Goal: Find specific page/section: Find specific page/section

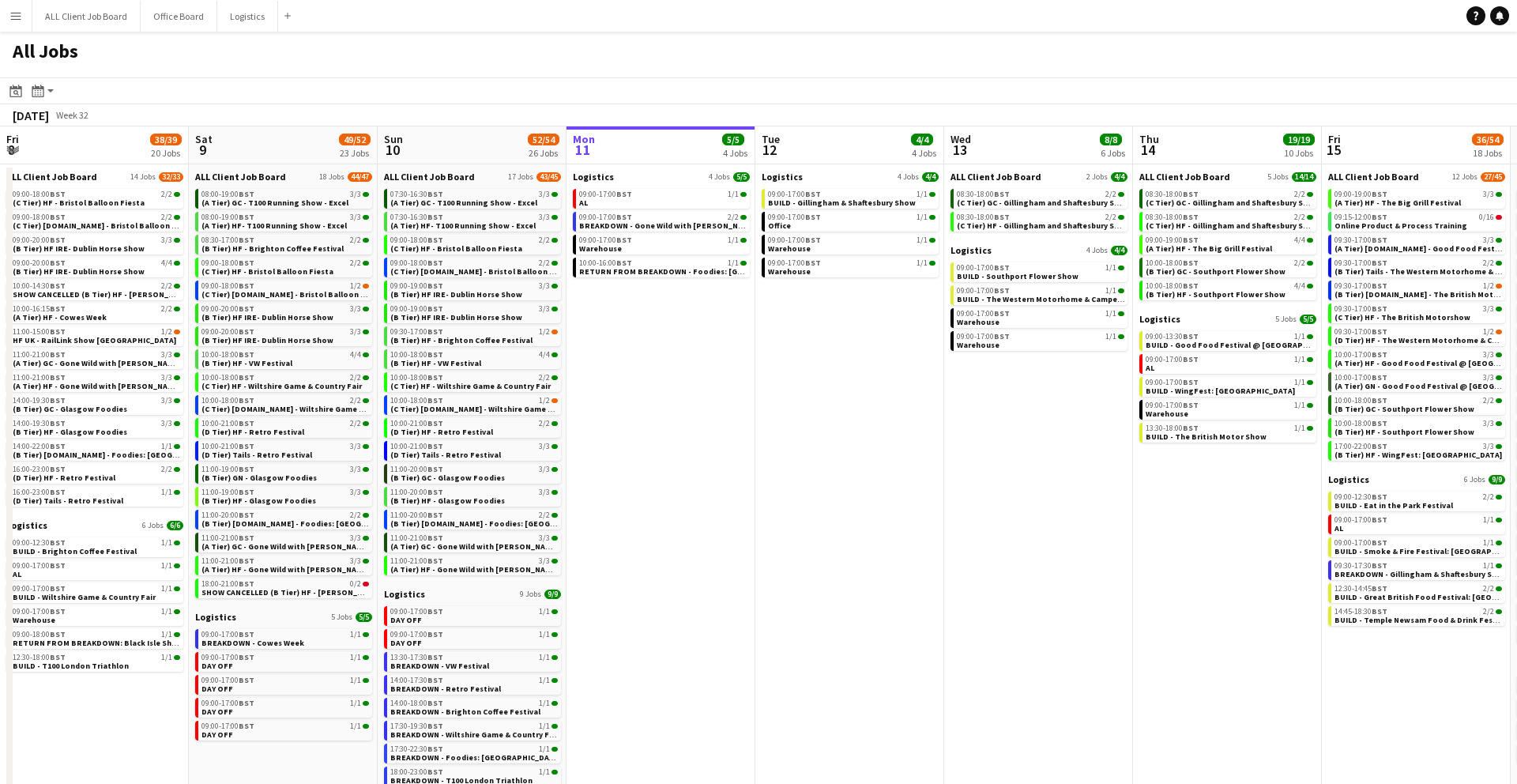
click at [5, 21] on button "Menu" at bounding box center [15, 15] width 31 height 31
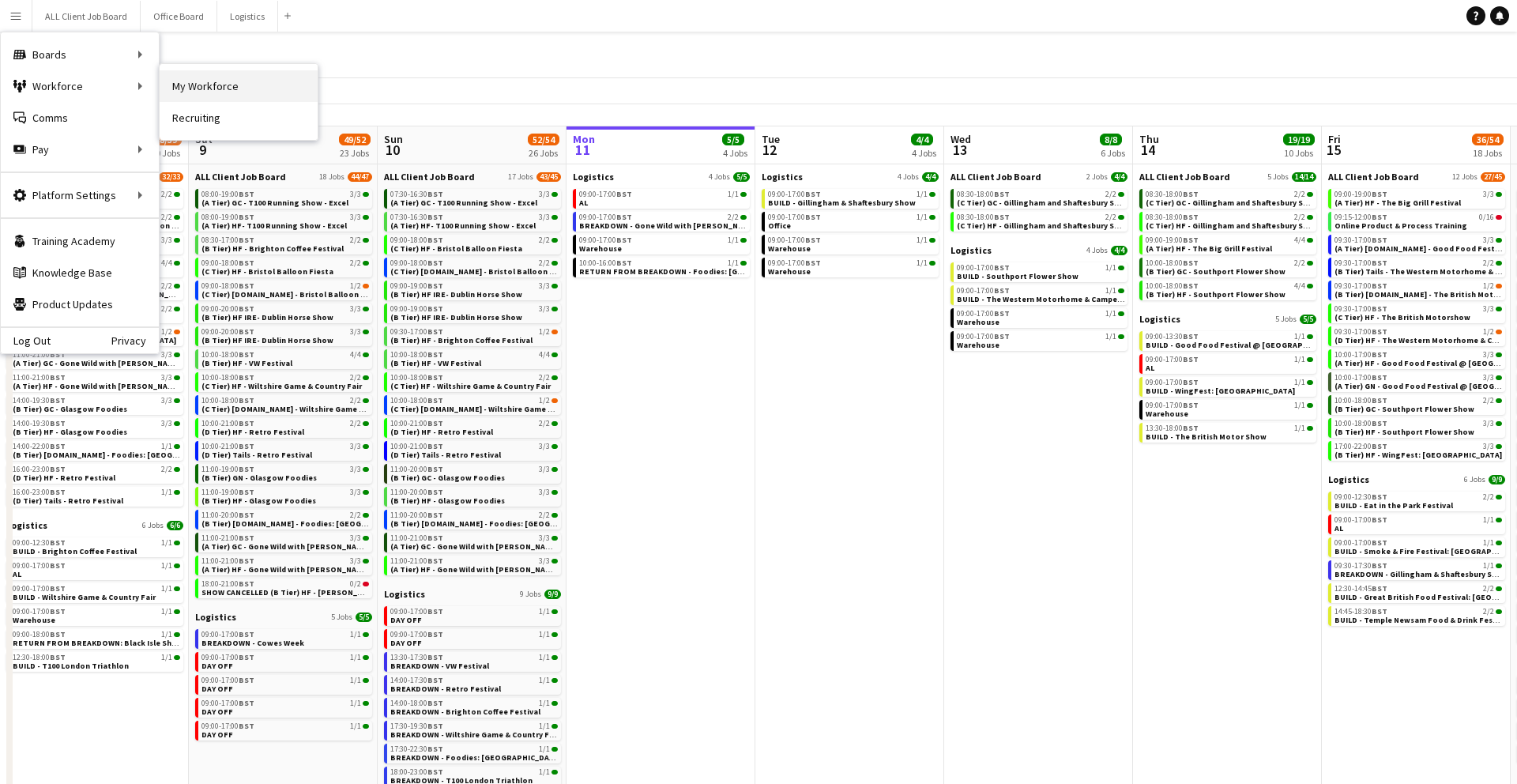
click at [194, 88] on link "My Workforce" at bounding box center [239, 86] width 158 height 31
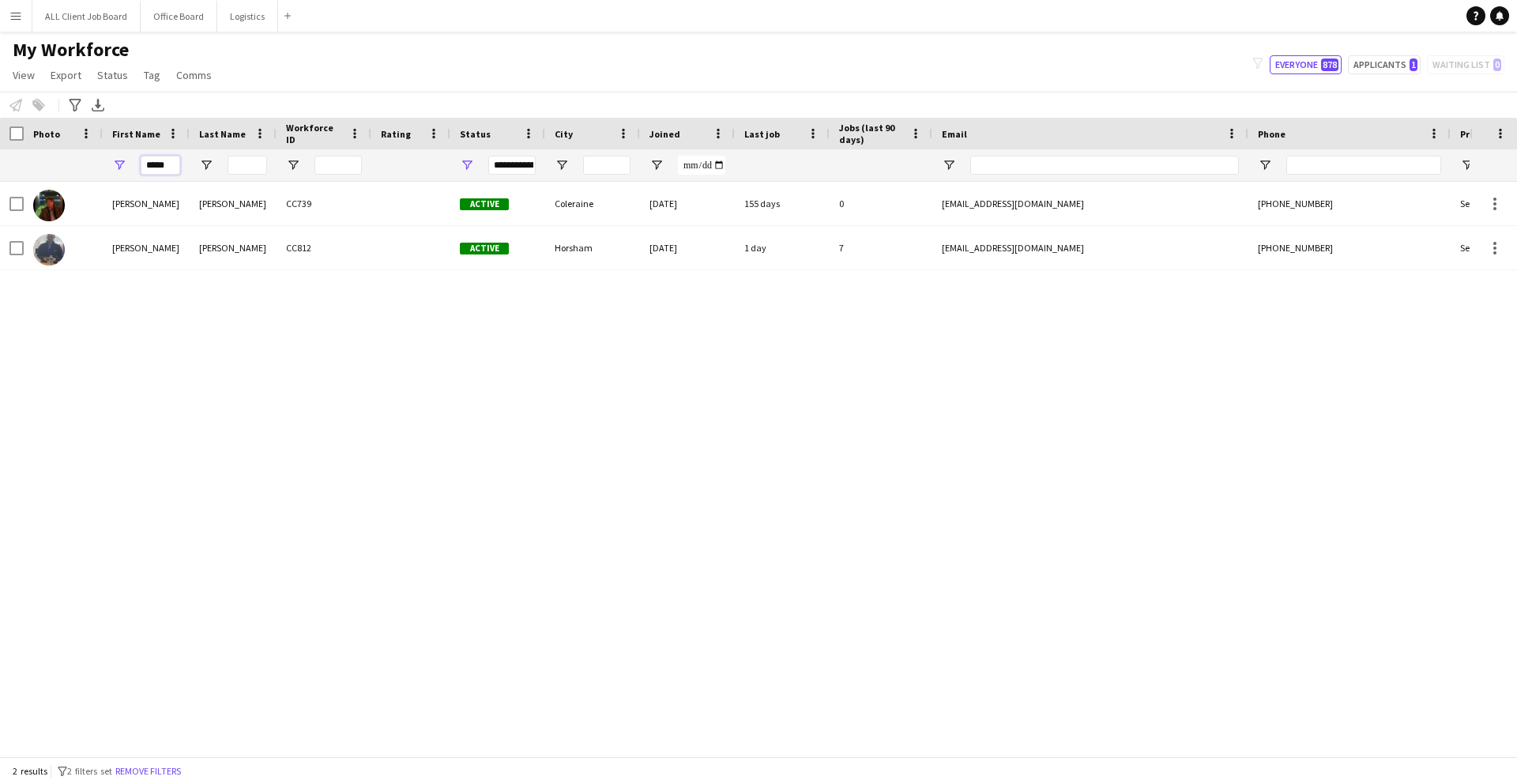
click at [166, 167] on input "*****" at bounding box center [161, 166] width 40 height 19
type input "*"
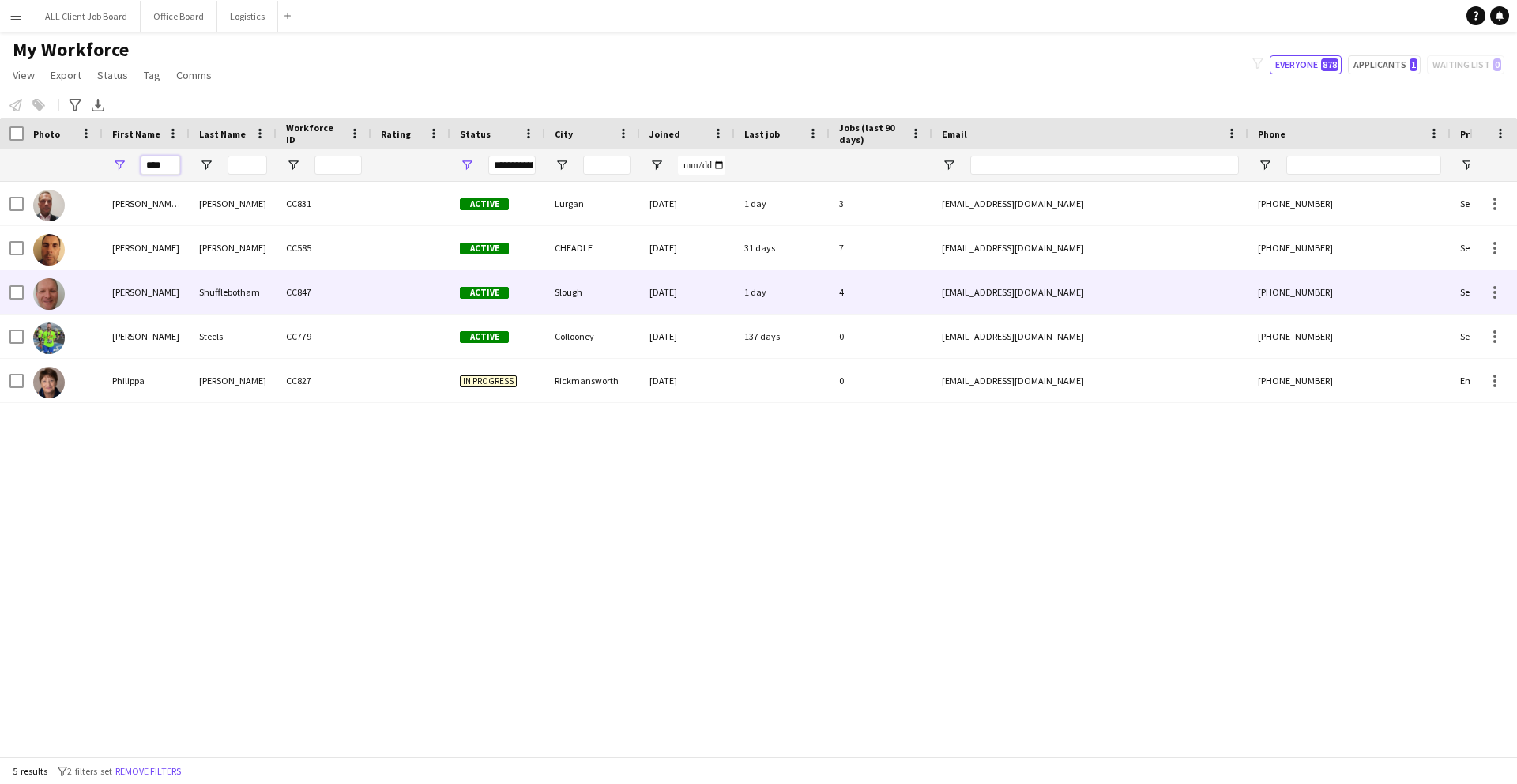
type input "****"
click at [58, 292] on img at bounding box center [49, 293] width 31 height 31
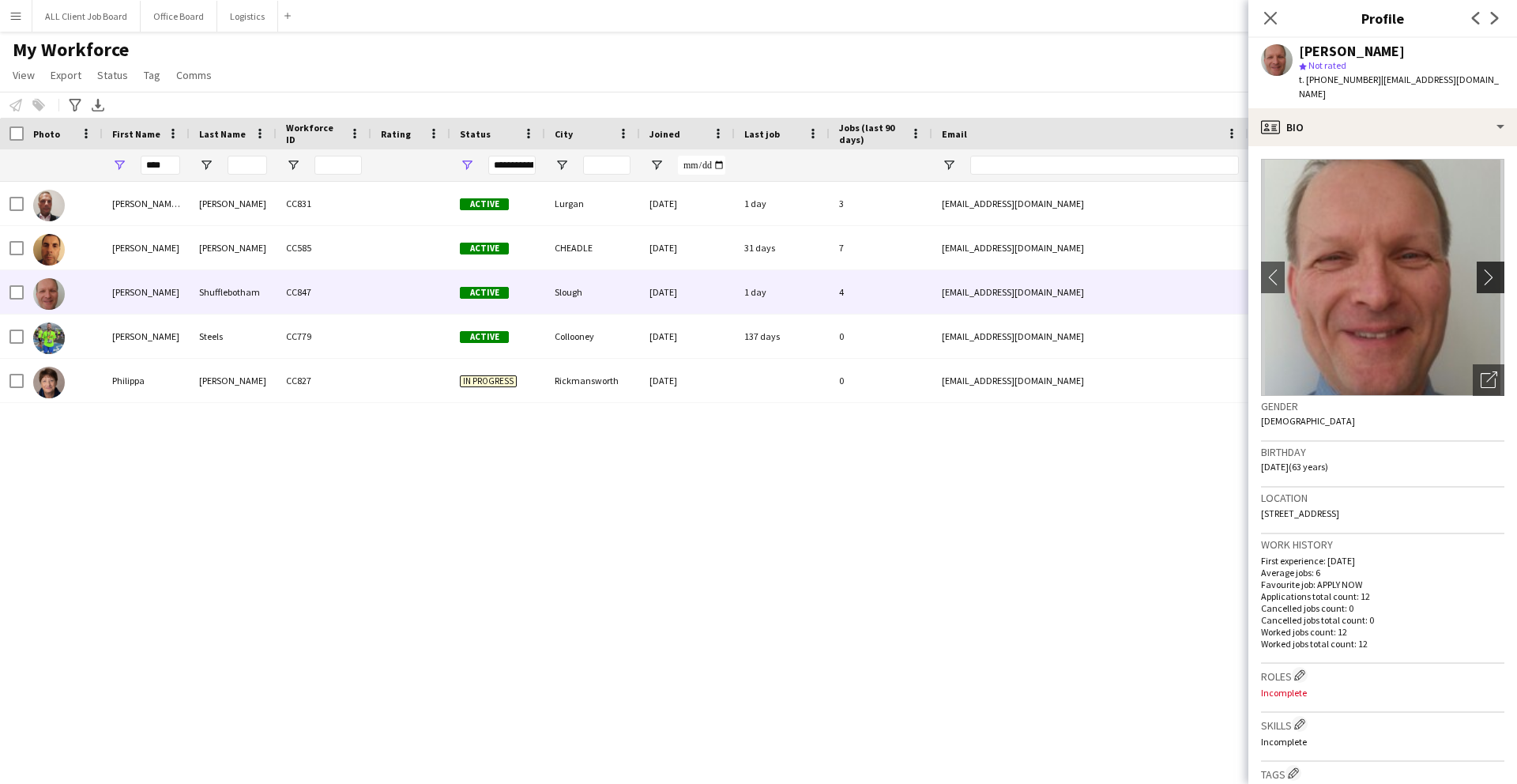
click at [1487, 268] on app-icon "chevron-right" at bounding box center [1493, 276] width 25 height 16
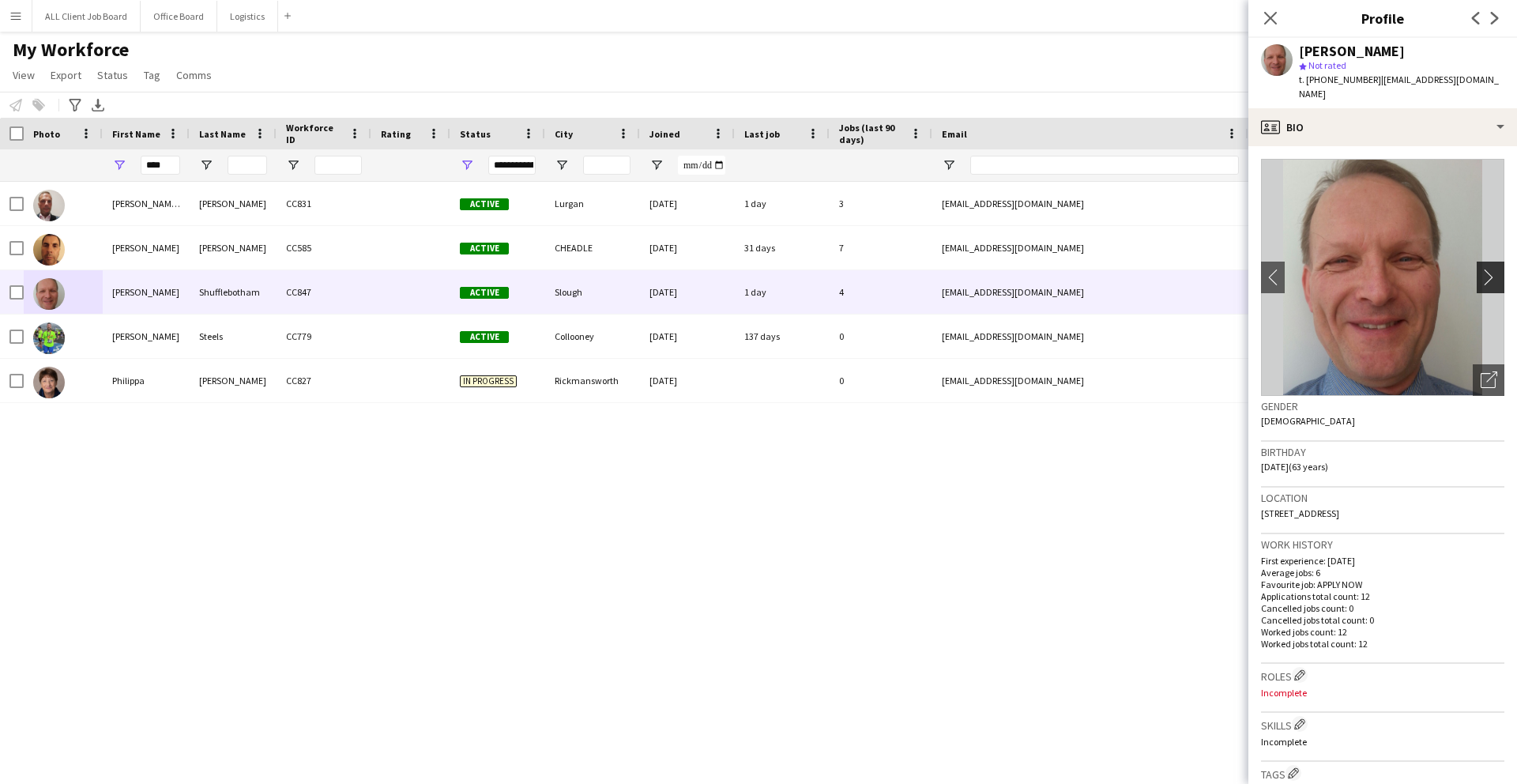
click at [1491, 268] on app-icon "chevron-right" at bounding box center [1493, 276] width 25 height 16
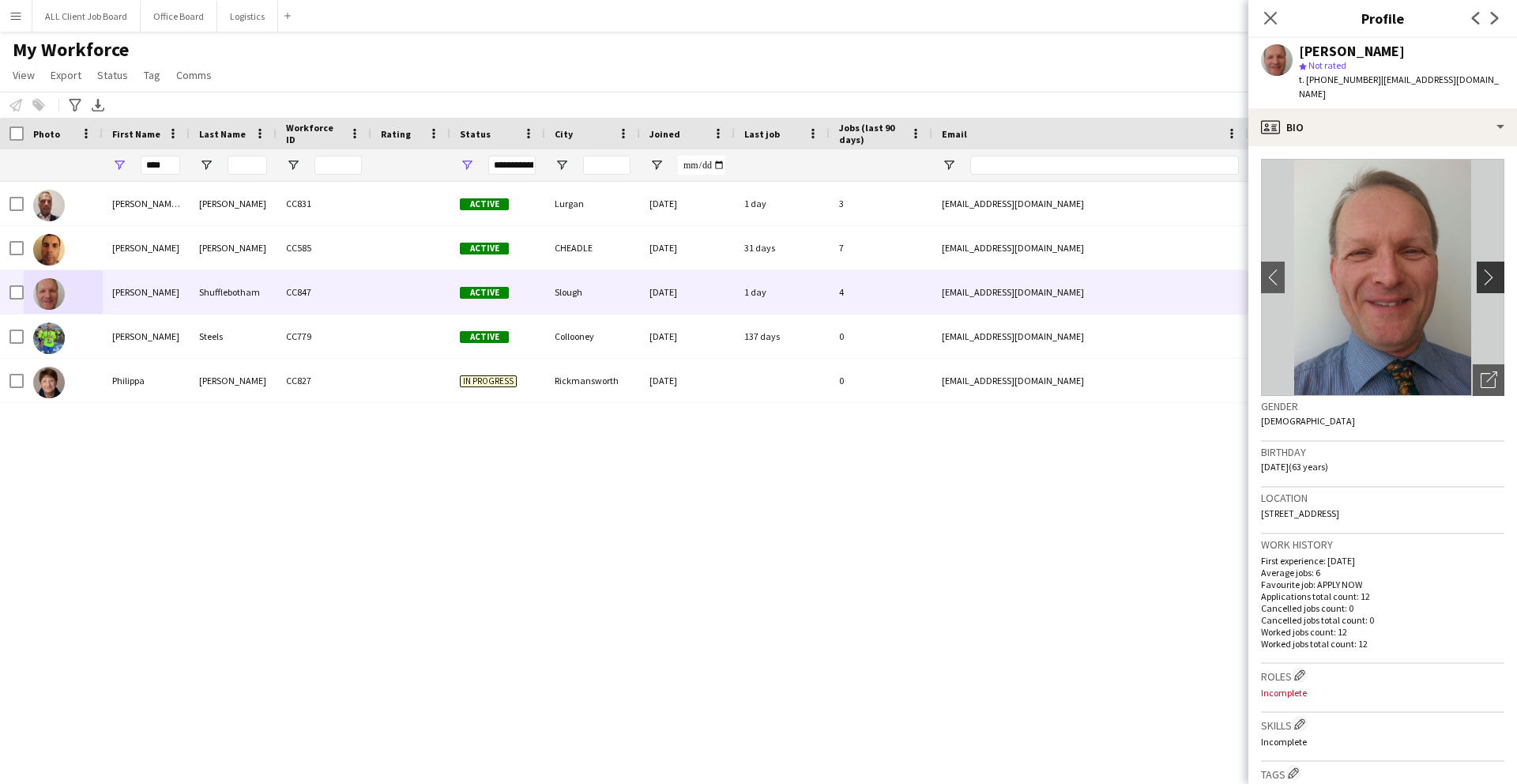
click at [1491, 268] on app-icon "chevron-right" at bounding box center [1493, 276] width 25 height 16
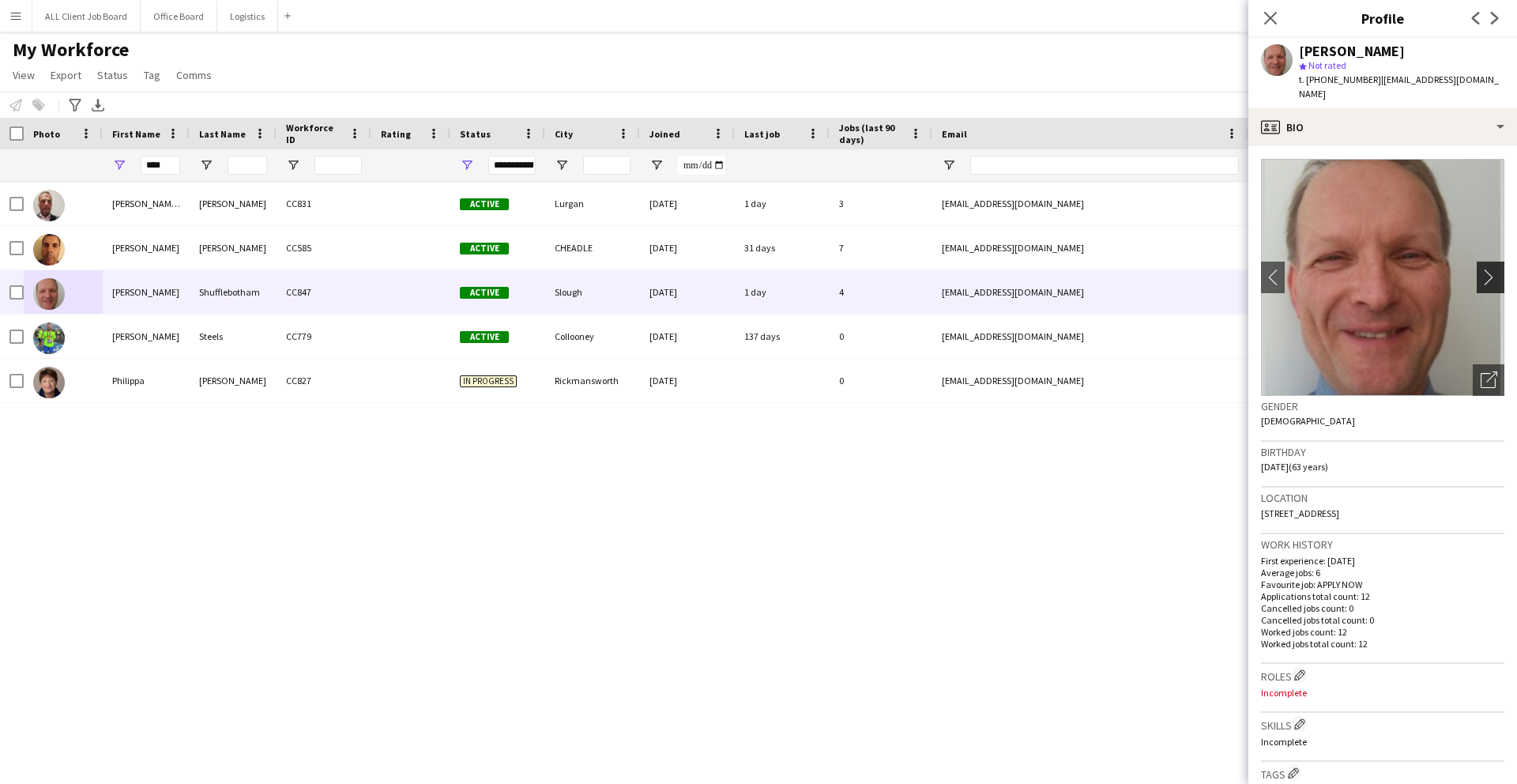
click at [1491, 268] on app-icon "chevron-right" at bounding box center [1493, 276] width 25 height 16
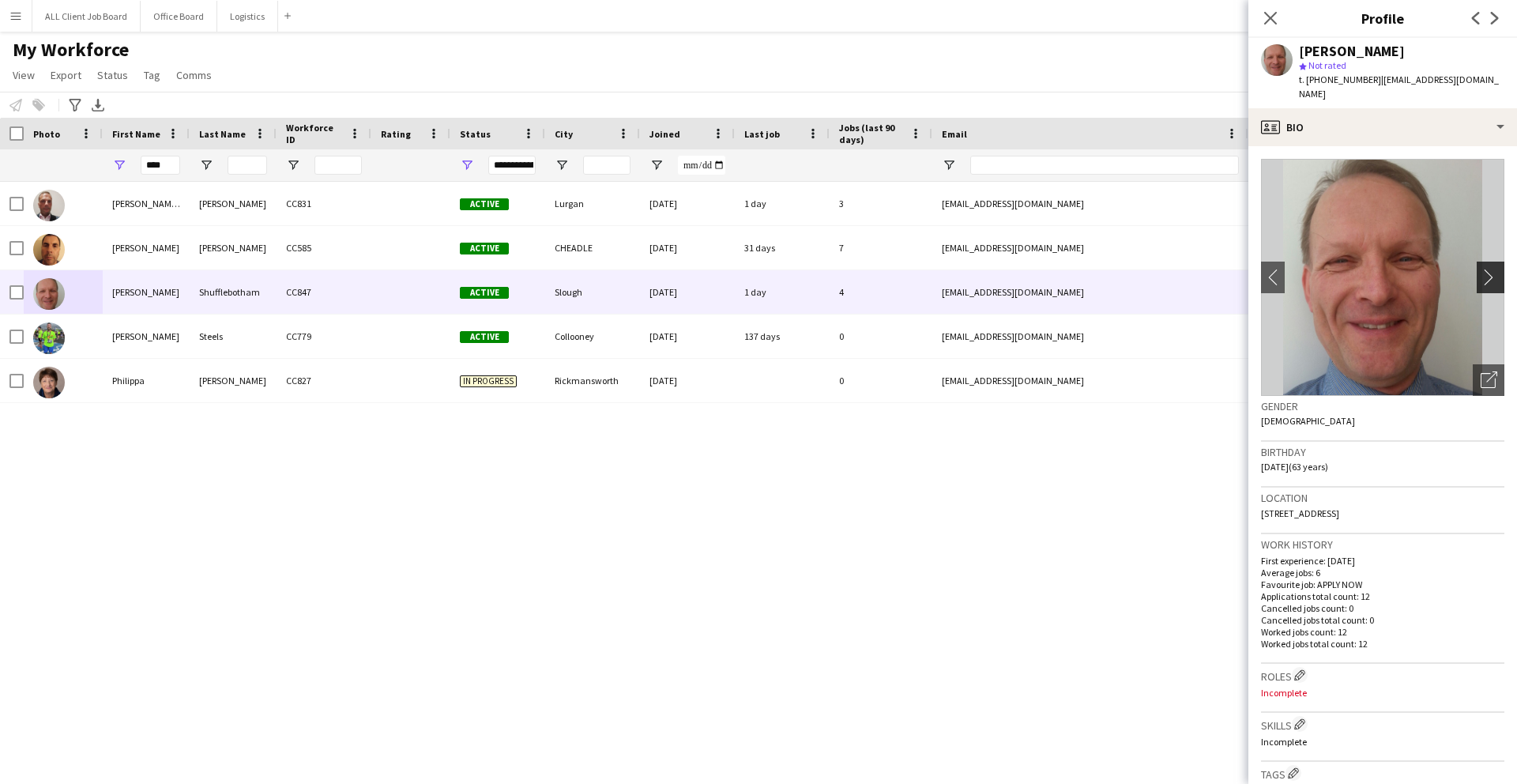
click at [1491, 268] on app-icon "chevron-right" at bounding box center [1493, 276] width 25 height 16
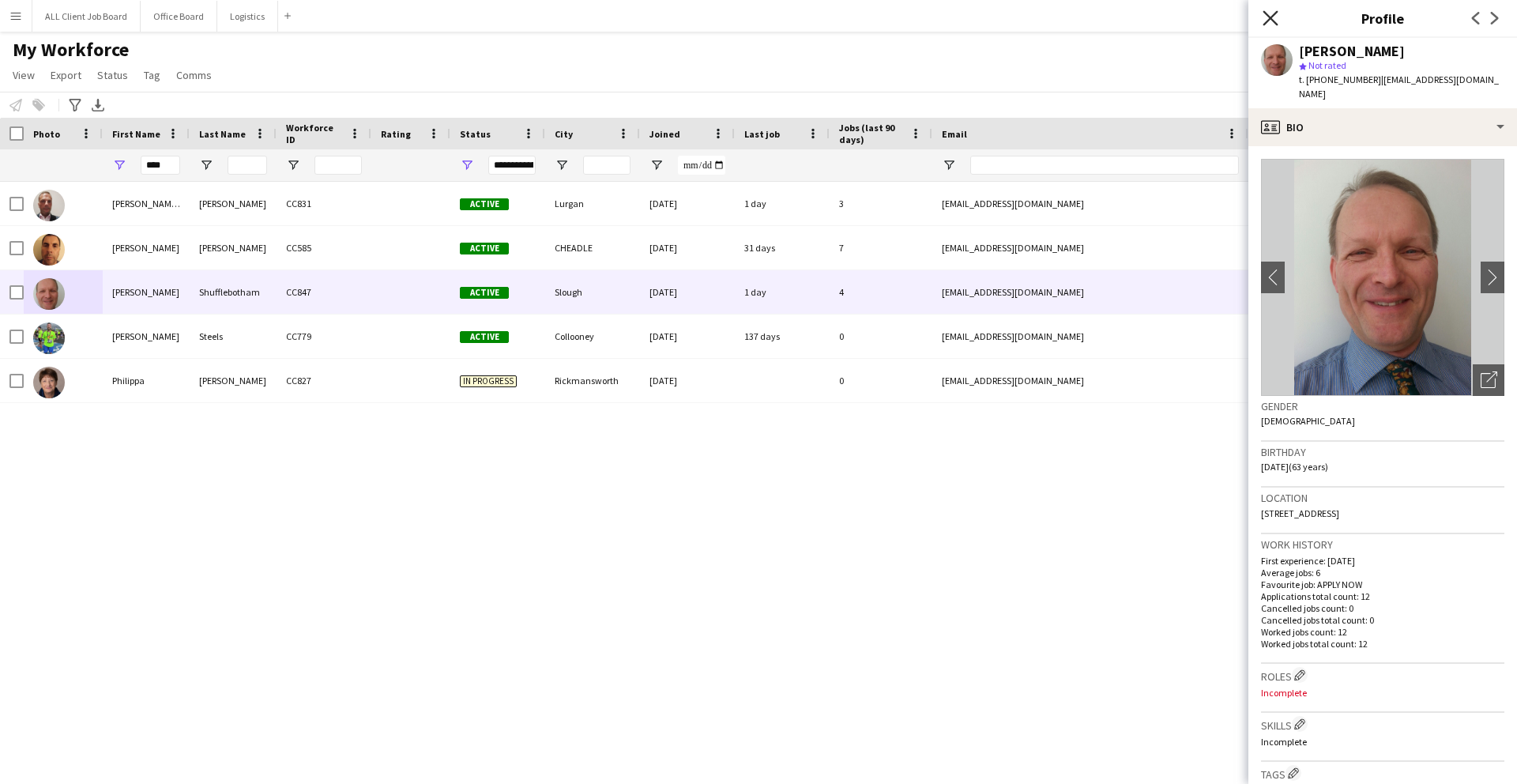
click at [1264, 22] on icon "Close pop-in" at bounding box center [1271, 18] width 15 height 15
